Goal: Navigation & Orientation: Understand site structure

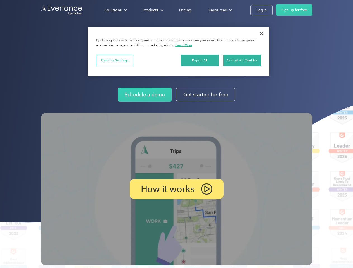
click at [176, 134] on img at bounding box center [177, 189] width 272 height 153
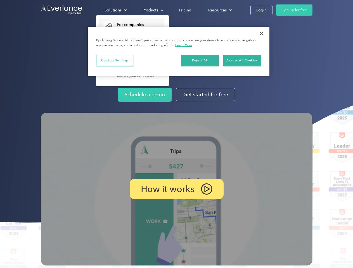
click at [115, 10] on div "Solutions" at bounding box center [112, 10] width 17 height 7
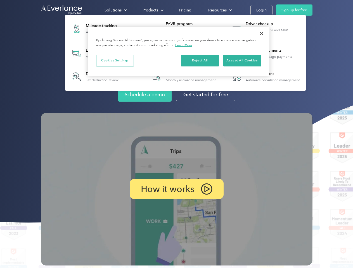
click at [152, 10] on div "Products" at bounding box center [150, 10] width 16 height 7
click at [219, 10] on div "Resources" at bounding box center [217, 10] width 18 height 7
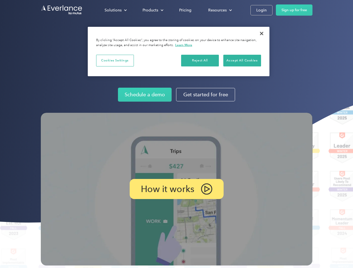
click at [176, 189] on p "How it works" at bounding box center [167, 189] width 53 height 7
click at [115, 60] on button "Cookies Settings" at bounding box center [115, 61] width 38 height 12
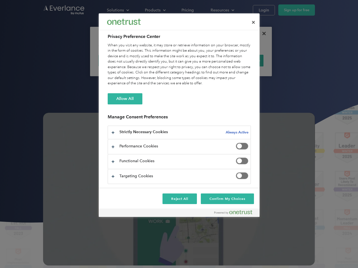
click at [200, 60] on div "When you visit any website, it may store or retrieve information on your browse…" at bounding box center [179, 65] width 143 height 44
